Goal: Transaction & Acquisition: Obtain resource

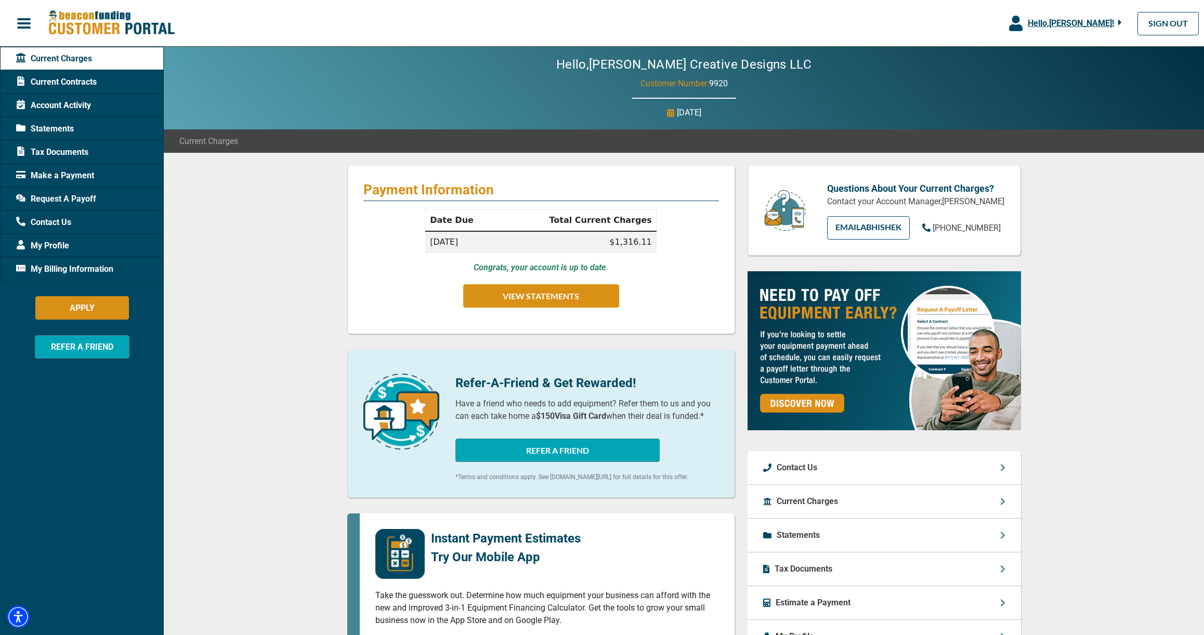
click at [286, 355] on div "Payment Information Date Due Total Current Charges [DATE] $1,316.11 Congrats, y…" at bounding box center [684, 525] width 1040 height 745
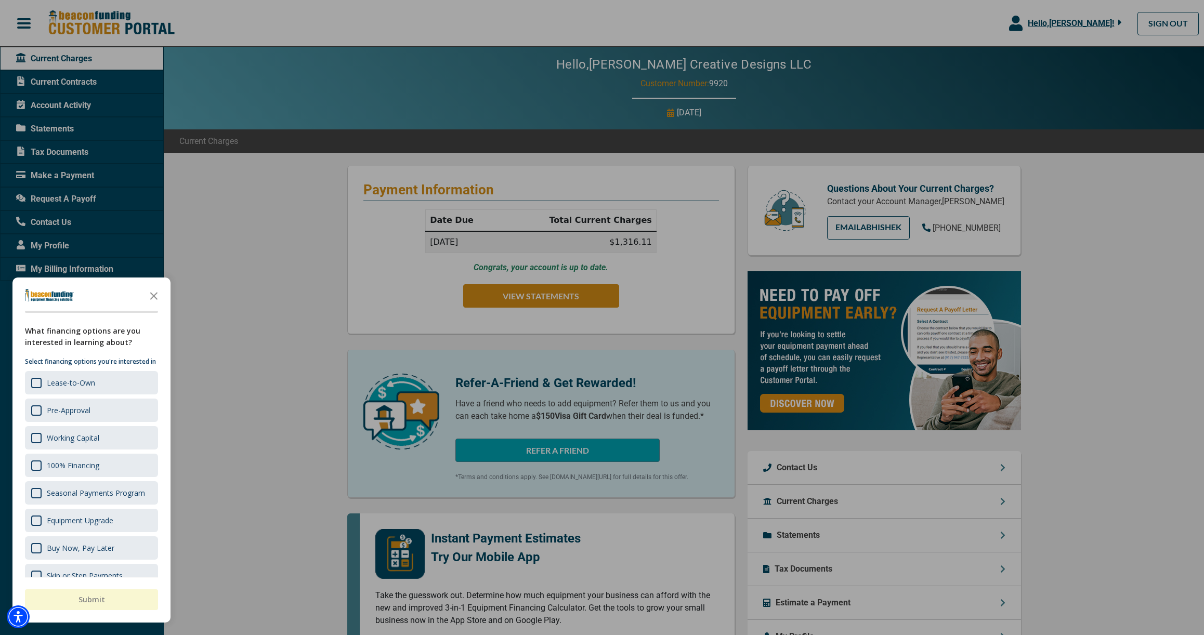
click at [286, 355] on div at bounding box center [602, 317] width 1204 height 635
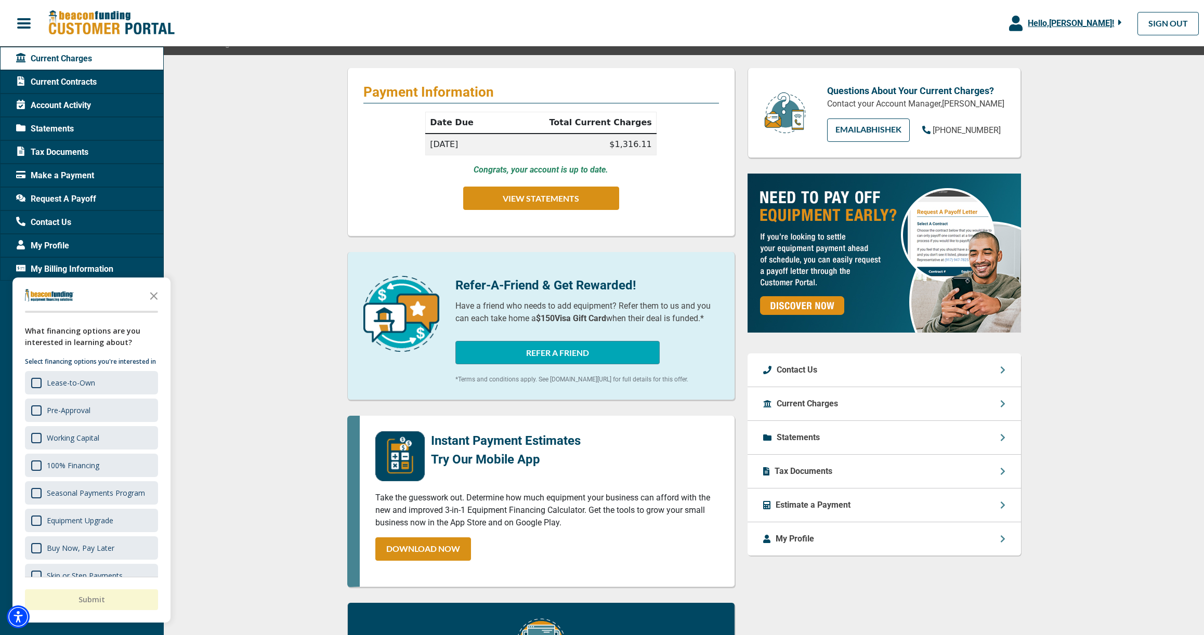
scroll to position [108, 0]
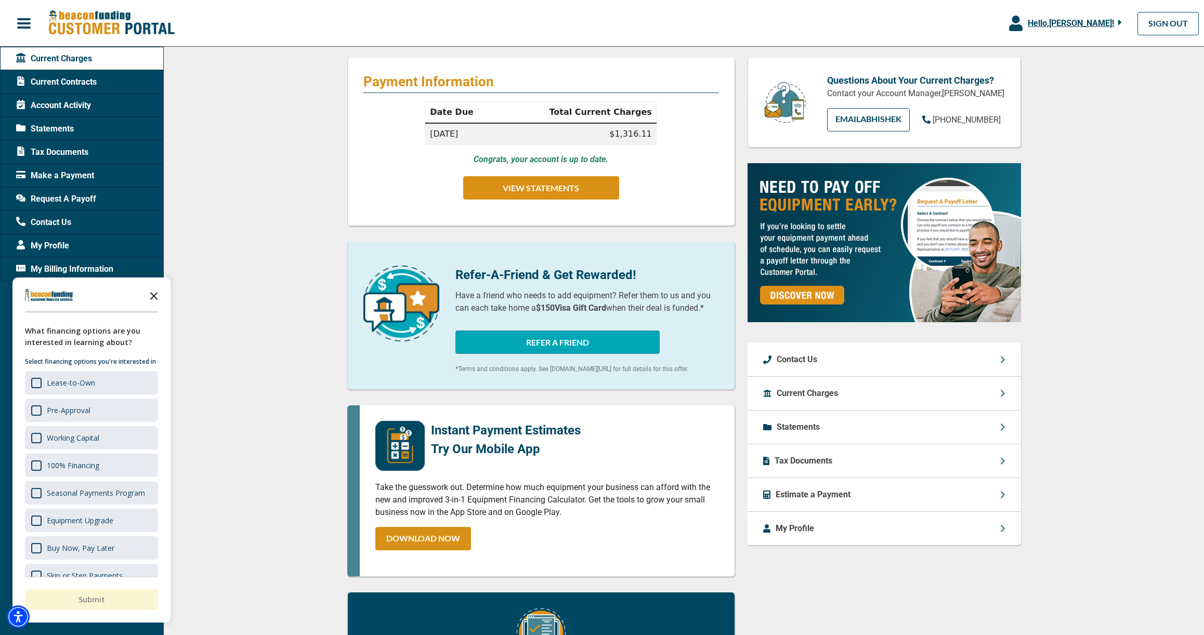
click at [152, 297] on icon "Close the survey" at bounding box center [153, 295] width 21 height 21
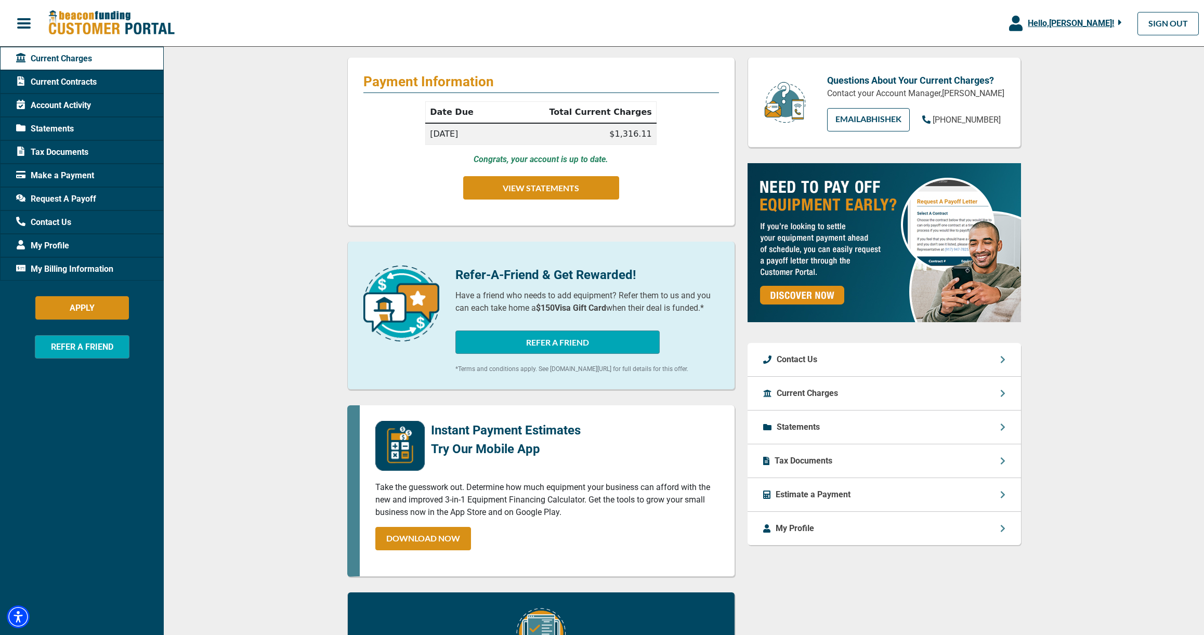
click at [239, 275] on div "Payment Information Date Due Total Current Charges [DATE] $1,316.11 Congrats, y…" at bounding box center [684, 417] width 1040 height 745
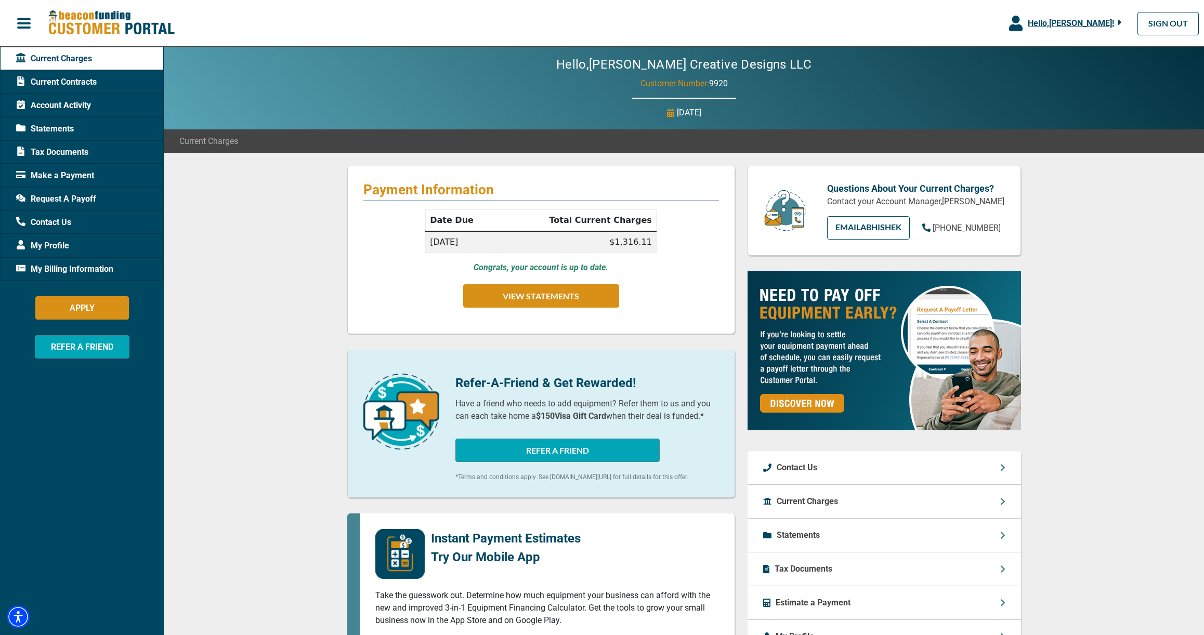
scroll to position [0, 0]
click at [1066, 285] on div "Payment Information Date Due Total Current Charges [DATE] $1,316.11 Congrats, y…" at bounding box center [684, 525] width 1040 height 745
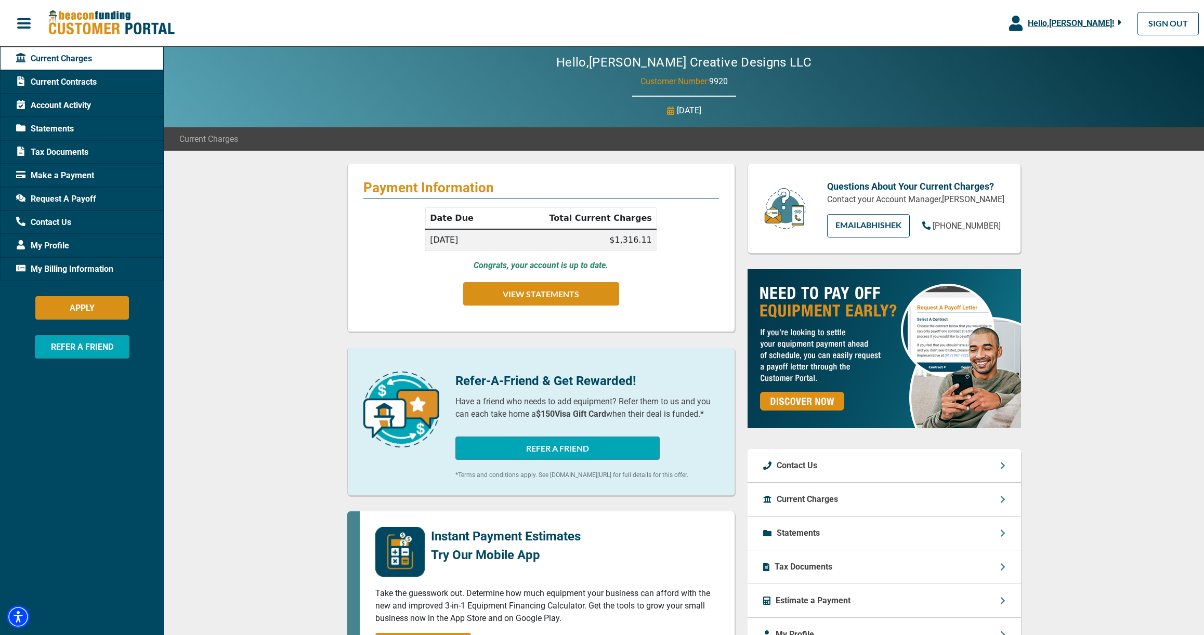
scroll to position [1, 0]
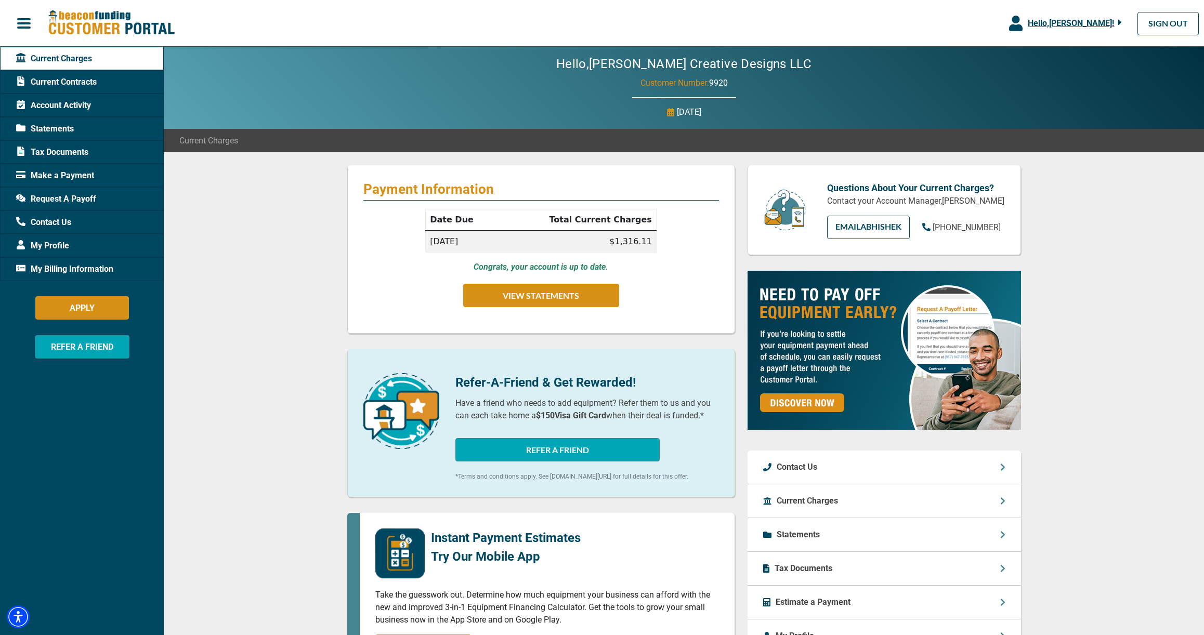
click at [57, 81] on span "Current Contracts" at bounding box center [56, 82] width 81 height 12
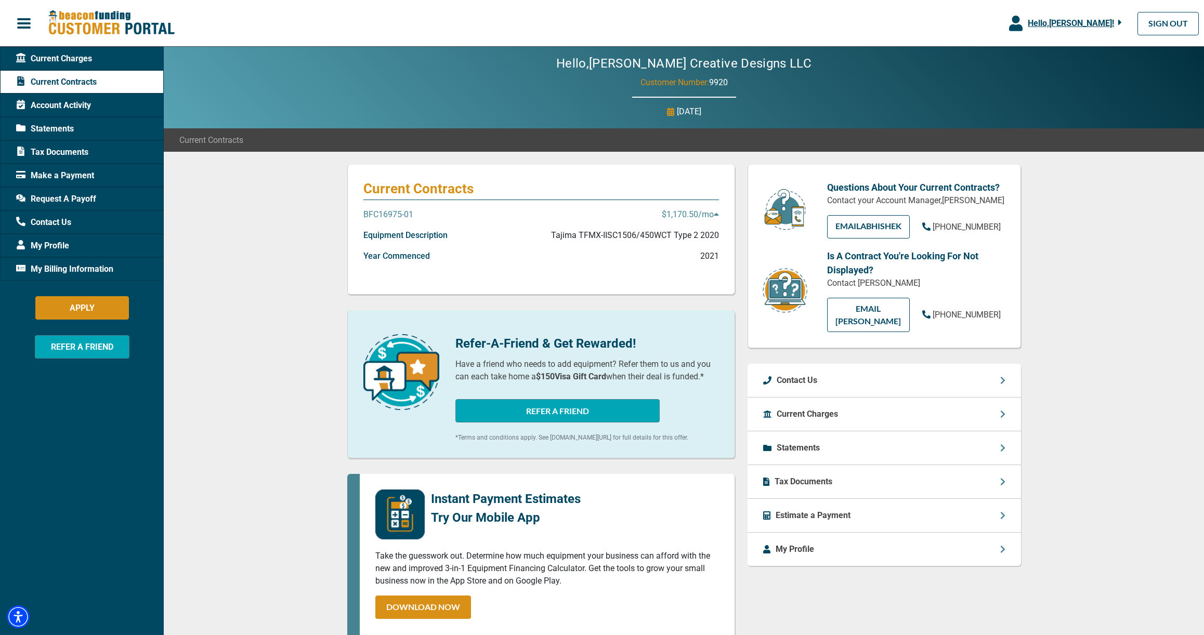
scroll to position [3, 0]
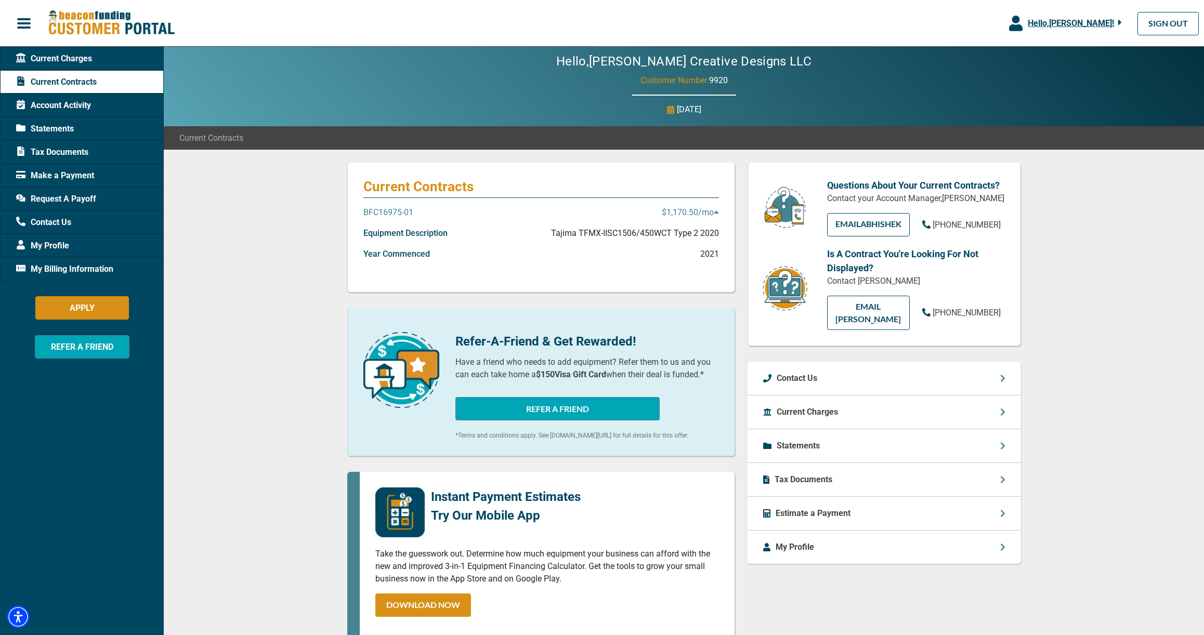
click at [401, 211] on p "BFC16975-01" at bounding box center [388, 212] width 50 height 12
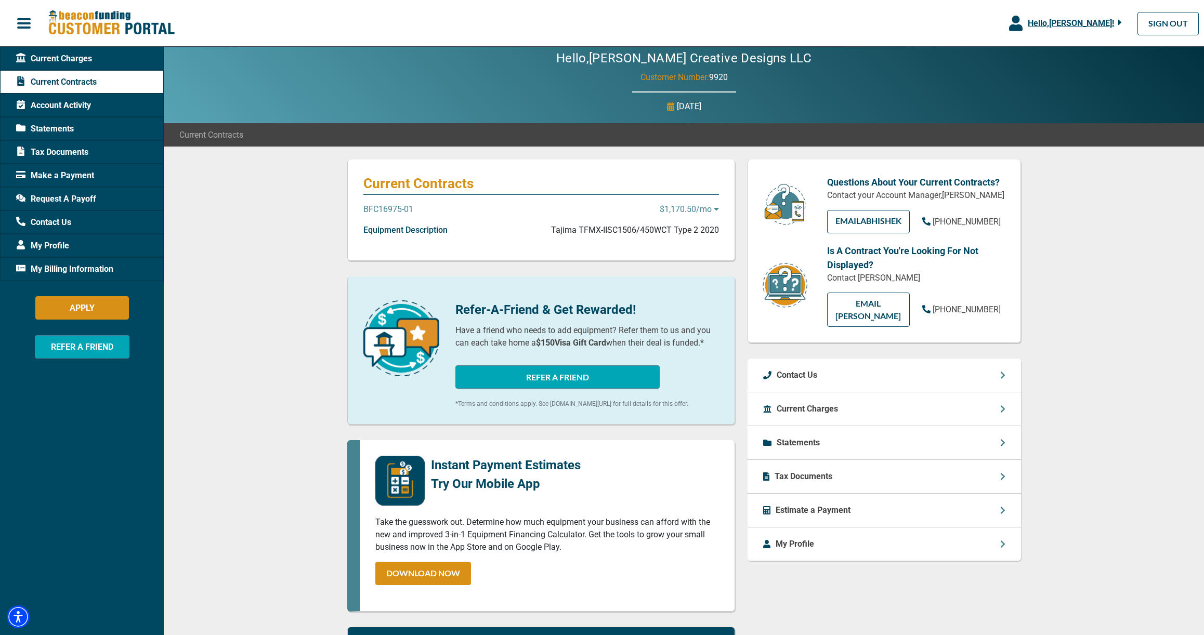
scroll to position [7, 0]
click at [715, 209] on icon at bounding box center [716, 209] width 5 height 8
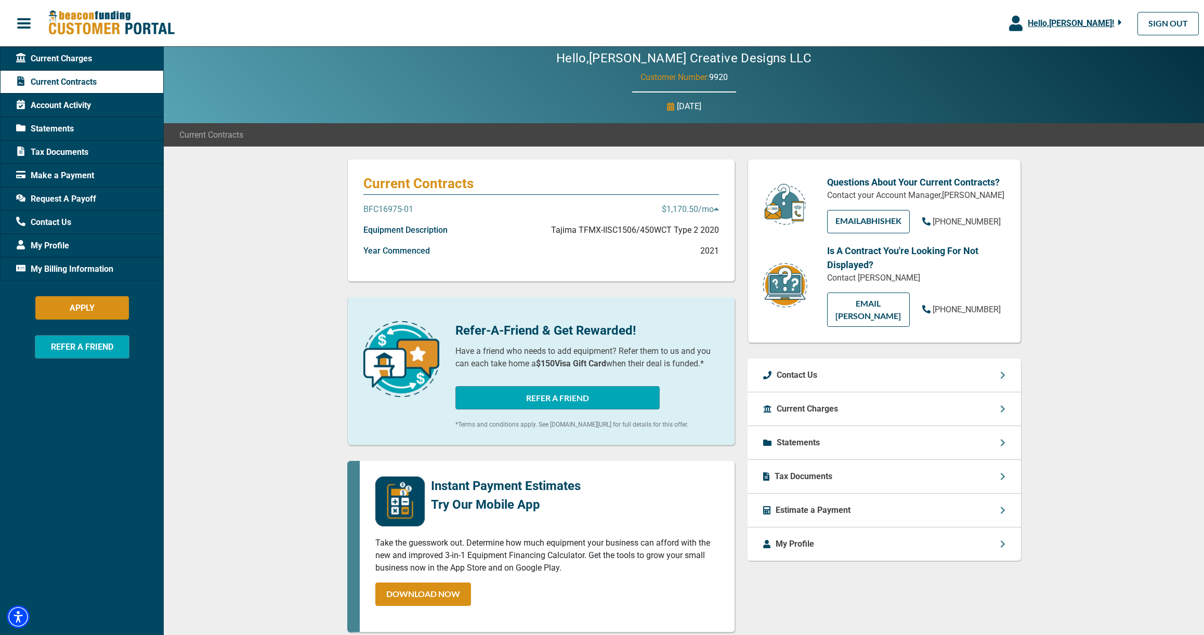
scroll to position [9, 0]
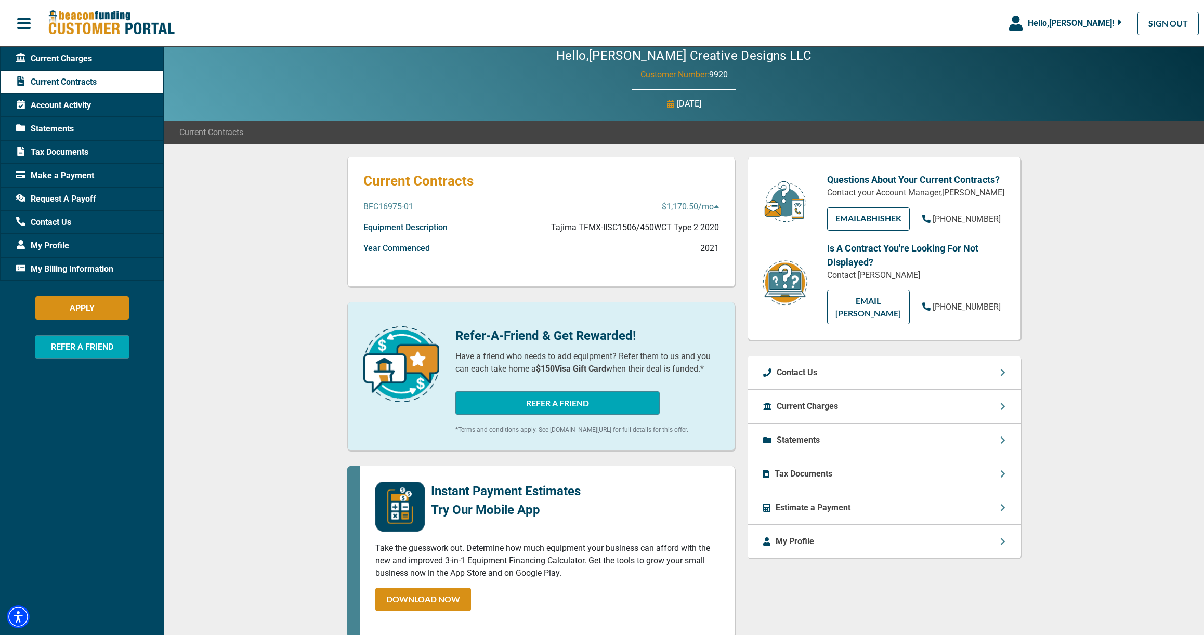
click at [698, 207] on p "$1,170.50 /mo" at bounding box center [690, 207] width 57 height 12
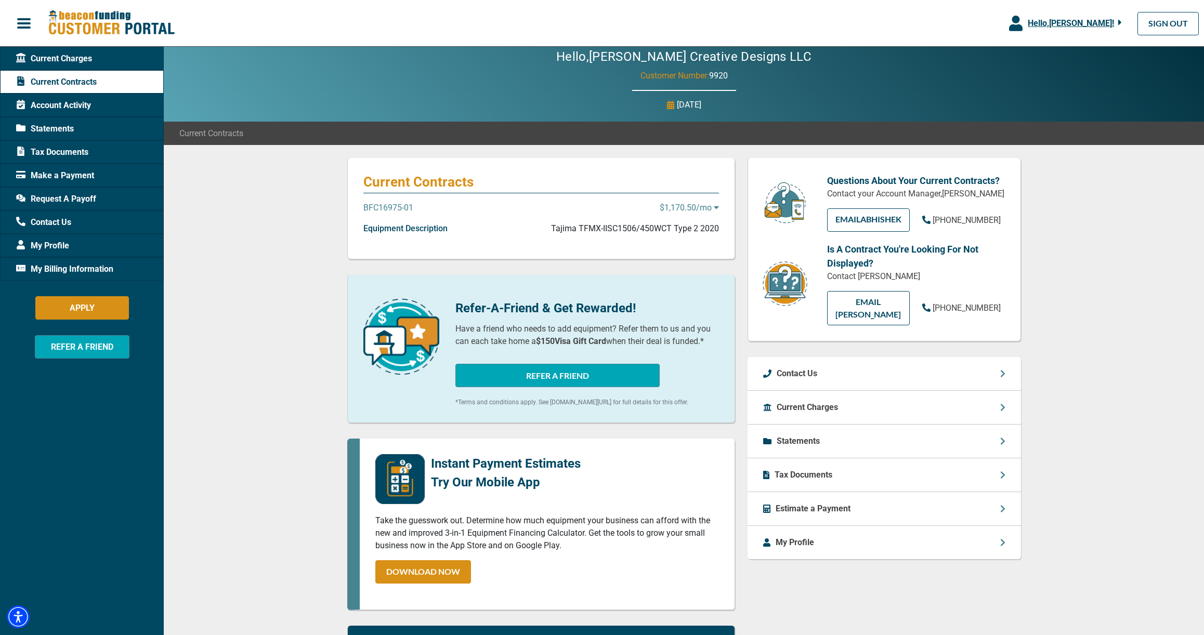
scroll to position [5, 0]
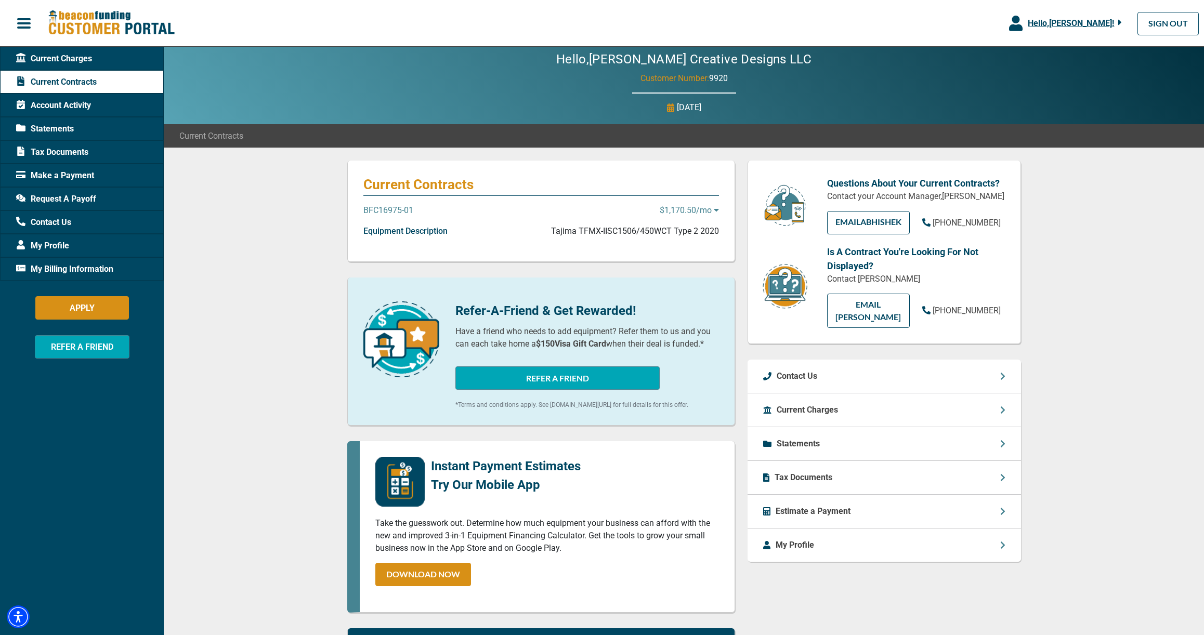
click at [394, 212] on p "BFC16975-01" at bounding box center [388, 210] width 50 height 12
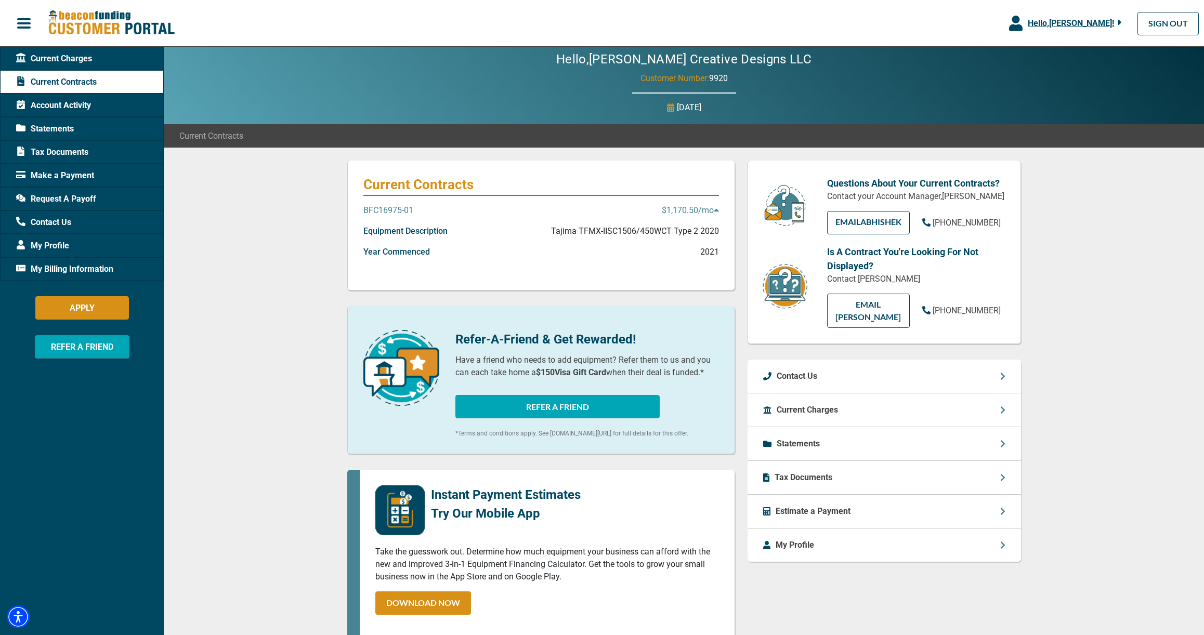
click at [306, 246] on div "Current Contracts BFC16975-01 $1,170.50 /mo Equipment Description Tajima TFMX-I…" at bounding box center [684, 501] width 1040 height 707
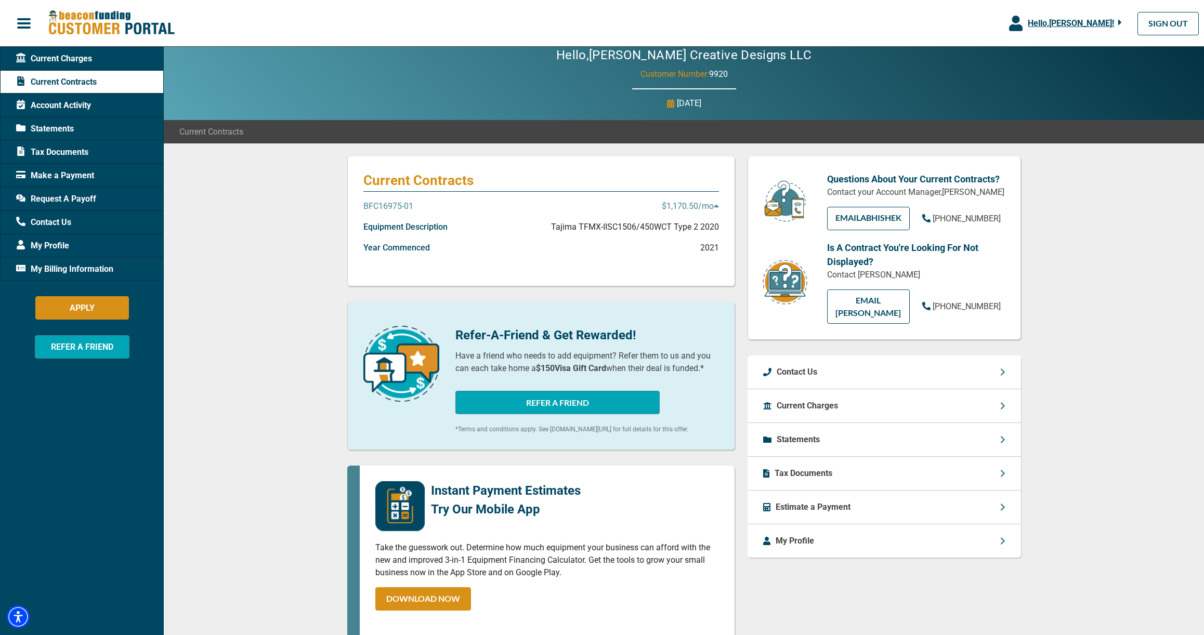
scroll to position [8, 0]
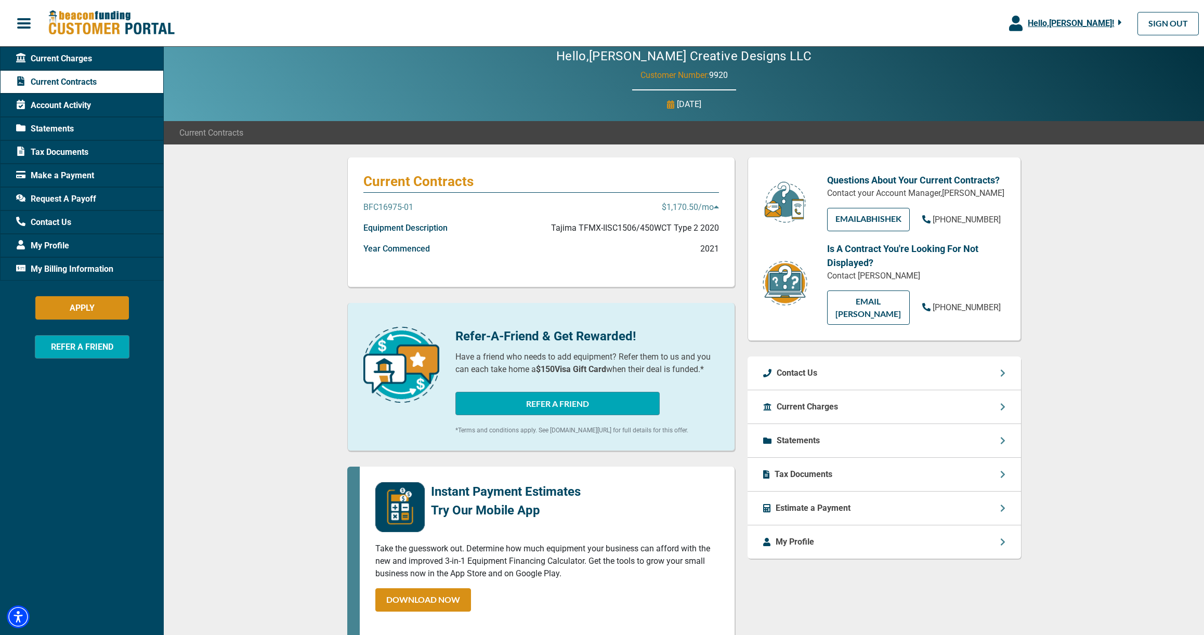
click at [73, 103] on span "Account Activity" at bounding box center [53, 105] width 75 height 12
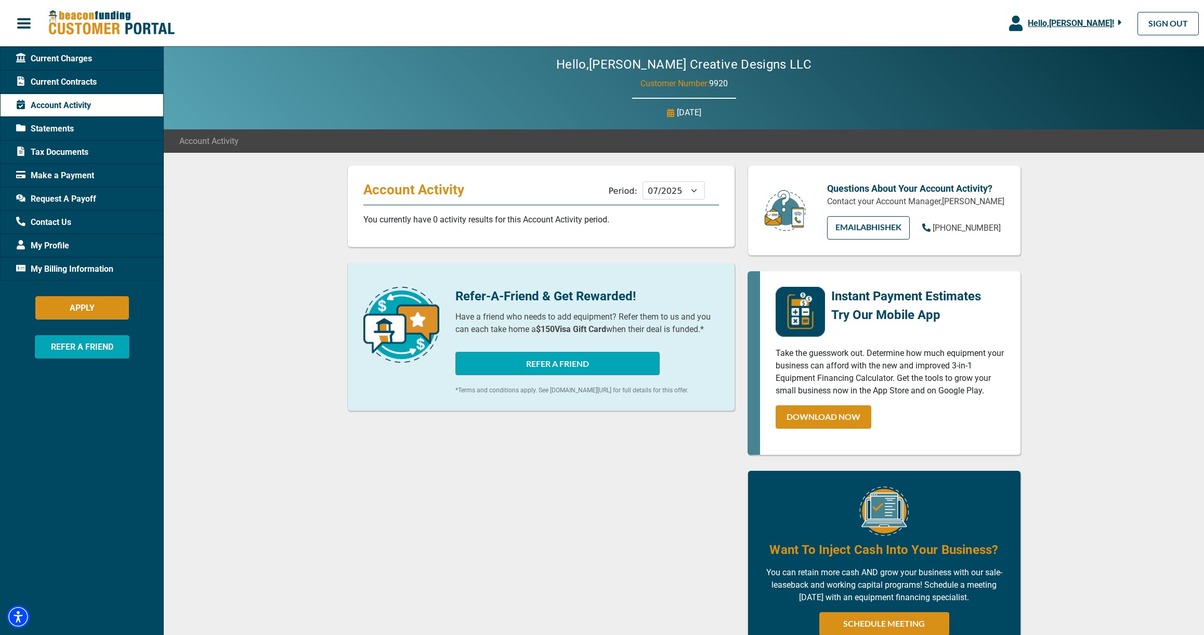
click at [644, 222] on p "You currently have 0 activity results for this Account Activity period." at bounding box center [541, 220] width 356 height 12
select select "08/2025"
click at [77, 175] on span "Make a Payment" at bounding box center [55, 175] width 78 height 12
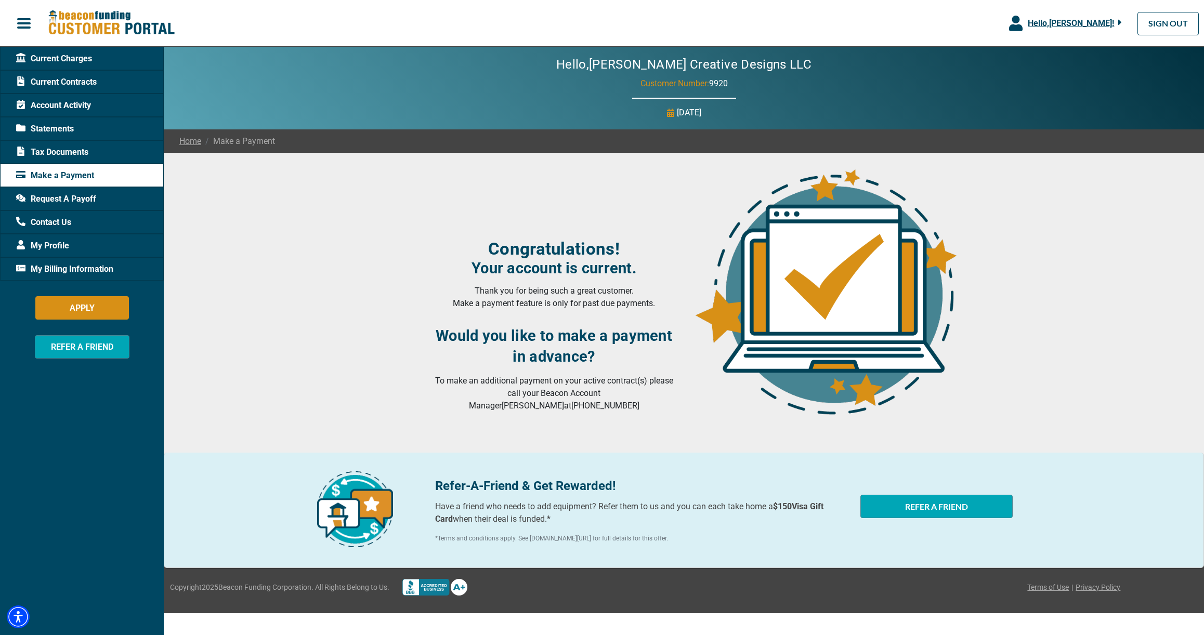
click at [58, 196] on span "Request A Payoff" at bounding box center [56, 199] width 80 height 12
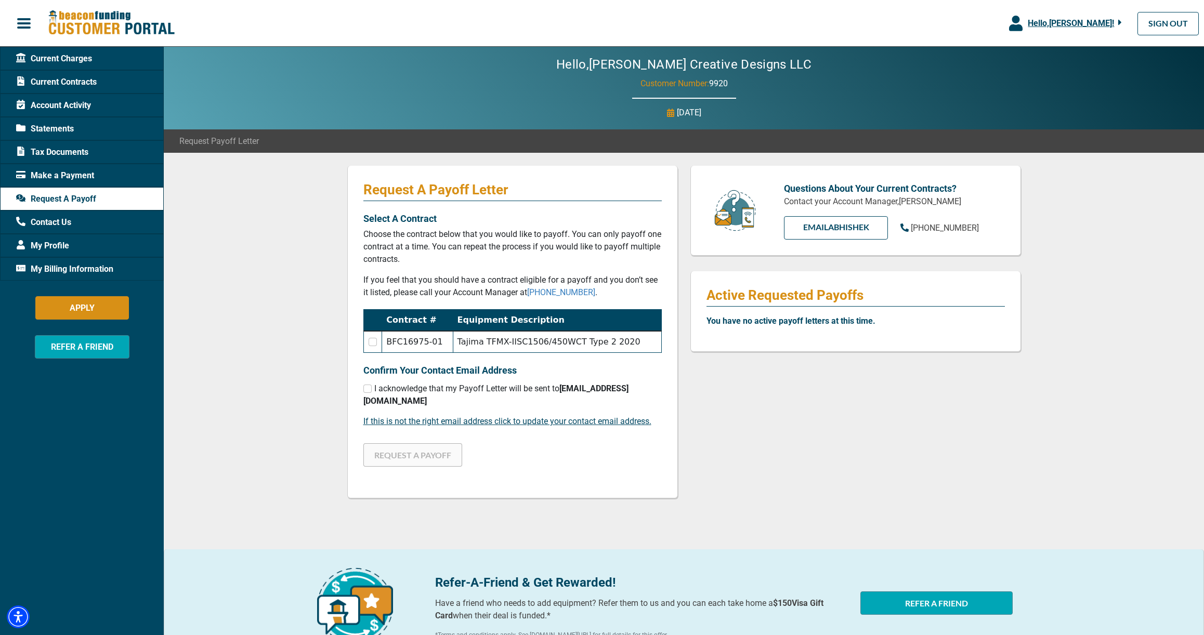
click at [373, 344] on input "checkbox" at bounding box center [373, 342] width 8 height 8
checkbox input "true"
drag, startPoint x: 366, startPoint y: 391, endPoint x: 381, endPoint y: 406, distance: 21.0
click at [366, 392] on input "checkbox" at bounding box center [367, 389] width 8 height 8
checkbox input "true"
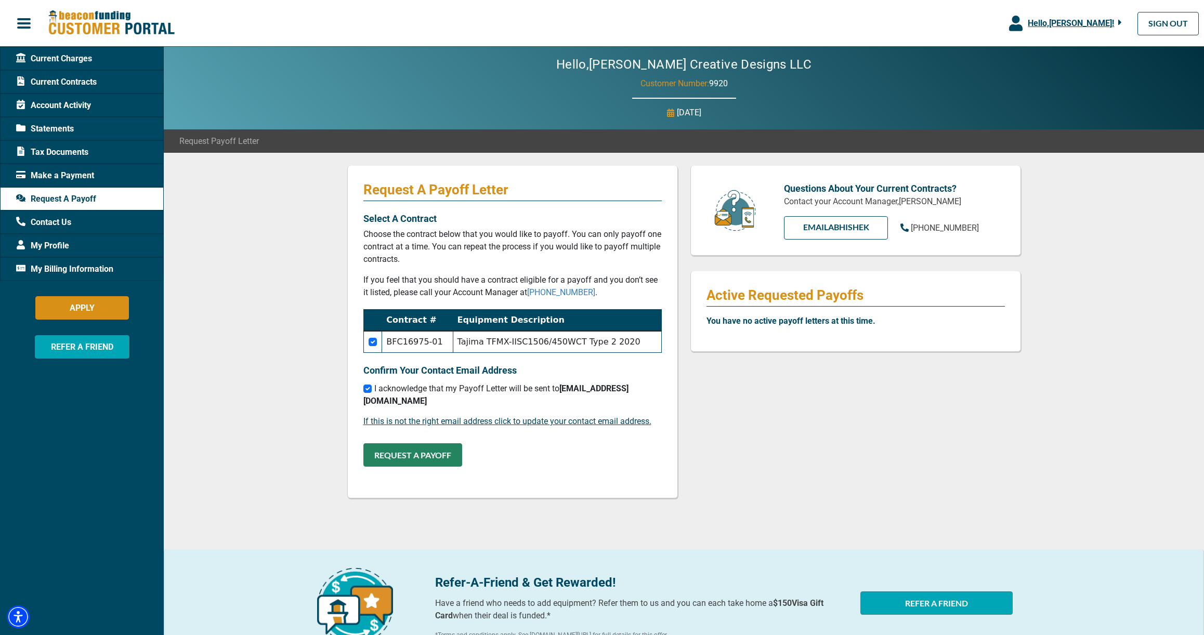
click at [410, 451] on button "REQUEST A PAYOFF" at bounding box center [412, 454] width 99 height 23
